Goal: Communication & Community: Ask a question

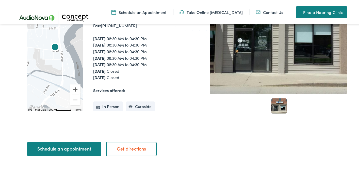
scroll to position [111, 0]
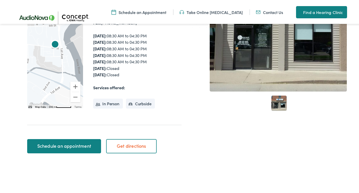
click at [81, 144] on link "Schedule an appointment" at bounding box center [64, 145] width 74 height 14
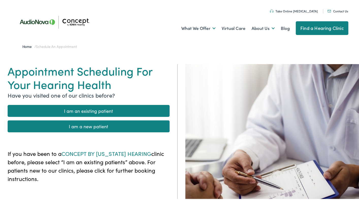
click at [96, 124] on link "I am a new patient" at bounding box center [89, 126] width 162 height 12
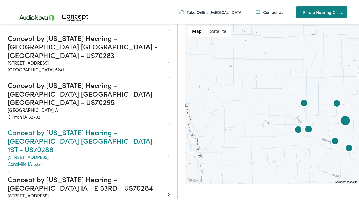
scroll to position [174, 0]
click at [97, 127] on h3 "Concept by Iowa Hearing - CORALVILLE IA - 1ST - US70288" at bounding box center [87, 140] width 158 height 26
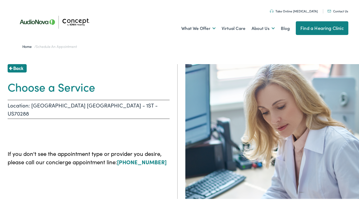
click at [293, 9] on link "Take Online [MEDICAL_DATA]" at bounding box center [294, 10] width 48 height 4
click at [315, 26] on link "Find a Hearing Clinic" at bounding box center [322, 27] width 53 height 14
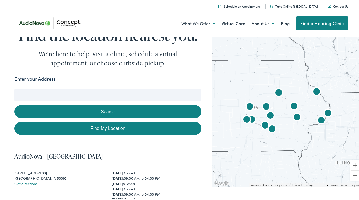
click at [114, 92] on input "Enter your Address" at bounding box center [107, 94] width 187 height 13
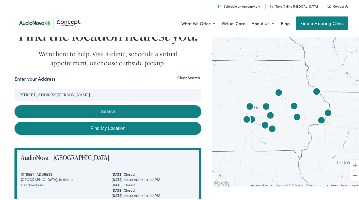
click at [106, 112] on button "Search" at bounding box center [107, 110] width 187 height 13
click at [104, 92] on input "3 Russell Slade Boulevard, Coralville, IA, USA" at bounding box center [107, 94] width 187 height 13
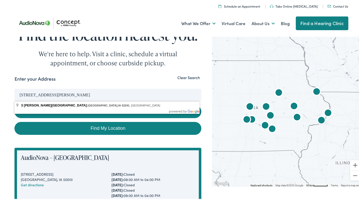
click at [107, 110] on button "Search" at bounding box center [107, 110] width 187 height 13
click at [122, 127] on link "Find My Location" at bounding box center [107, 127] width 187 height 13
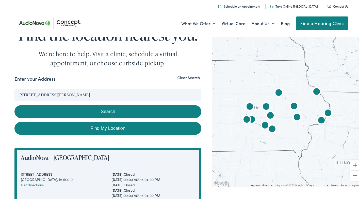
type input "Coralville, Iowa"
click at [123, 111] on button "Search" at bounding box center [107, 110] width 187 height 13
click at [105, 108] on button "Search" at bounding box center [107, 110] width 187 height 13
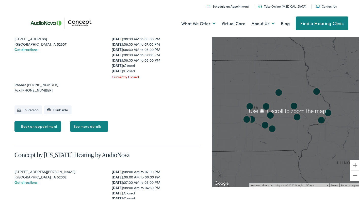
scroll to position [807, 0]
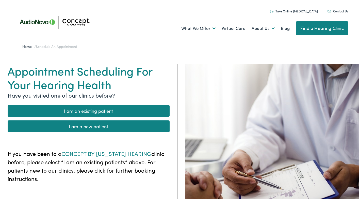
click at [88, 124] on link "I am a new patient" at bounding box center [89, 126] width 162 height 12
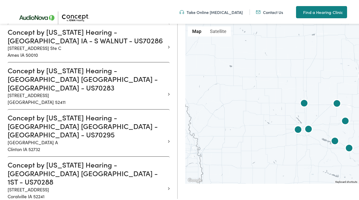
scroll to position [140, 0]
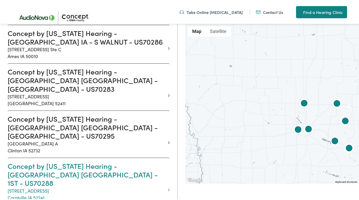
click at [78, 161] on h3 "Concept by Iowa Hearing - CORALVILLE IA - 1ST - US70288" at bounding box center [87, 174] width 158 height 26
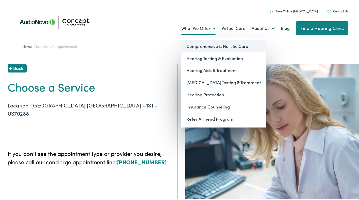
click at [198, 45] on link "Comprehensive & Holistic Care" at bounding box center [223, 45] width 85 height 12
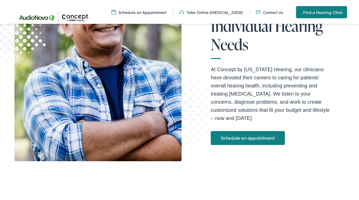
scroll to position [117, 0]
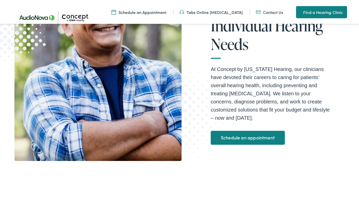
click at [235, 130] on link "Schedule an appointment" at bounding box center [248, 137] width 74 height 14
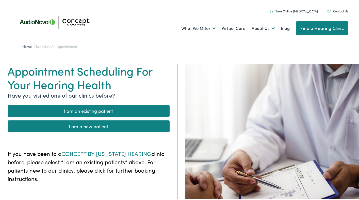
click at [151, 124] on link "I am a new patient" at bounding box center [89, 126] width 162 height 12
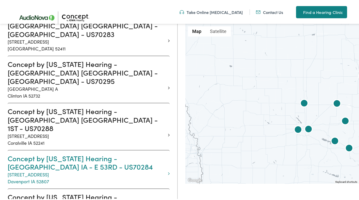
scroll to position [197, 0]
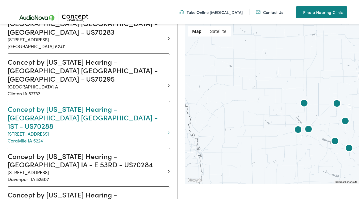
click at [85, 104] on h3 "Concept by [US_STATE] Hearing - [GEOGRAPHIC_DATA] [GEOGRAPHIC_DATA] - 1ST - US7…" at bounding box center [87, 117] width 158 height 26
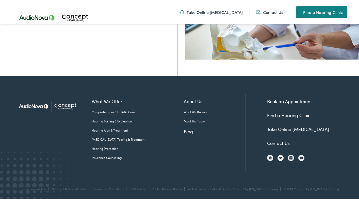
scroll to position [193, 0]
click at [281, 102] on link "Book an Appointment" at bounding box center [289, 100] width 45 height 6
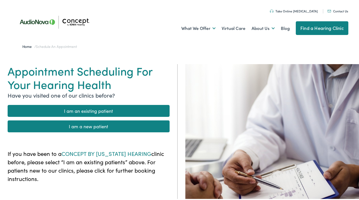
click at [143, 123] on link "I am a new patient" at bounding box center [89, 126] width 162 height 12
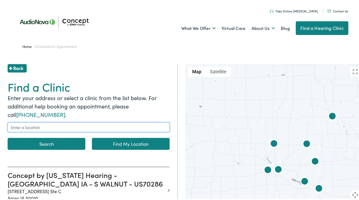
click at [143, 124] on input "text" at bounding box center [89, 127] width 162 height 10
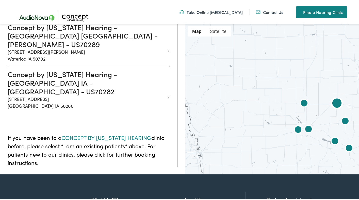
scroll to position [648, 0]
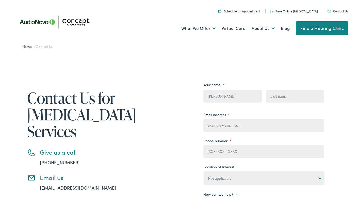
type input "[PERSON_NAME]"
type input "[EMAIL_ADDRESS][DOMAIN_NAME]"
type input "[PHONE_NUMBER]"
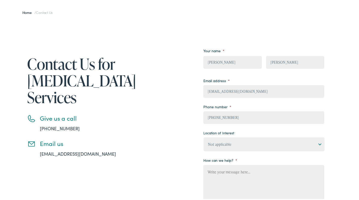
scroll to position [38, 0]
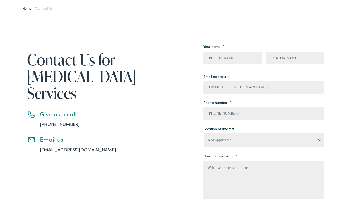
select select "Concept by [US_STATE] Hearing, [GEOGRAPHIC_DATA]"
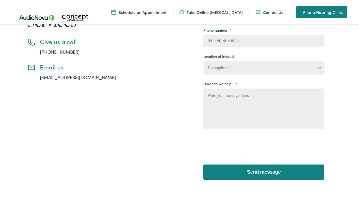
scroll to position [110, 0]
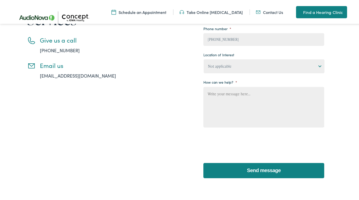
click at [234, 96] on textarea "How can we help? *" at bounding box center [263, 106] width 121 height 41
